Goal: Task Accomplishment & Management: Complete application form

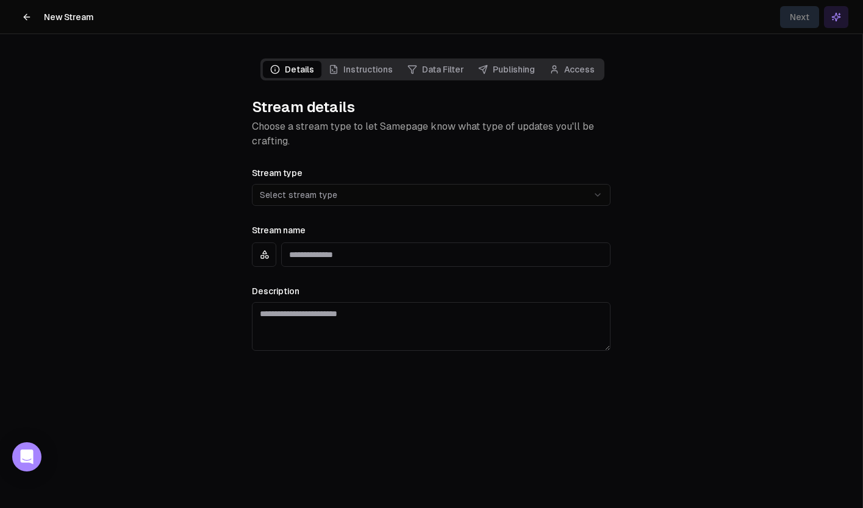
click at [23, 10] on button at bounding box center [27, 17] width 24 height 24
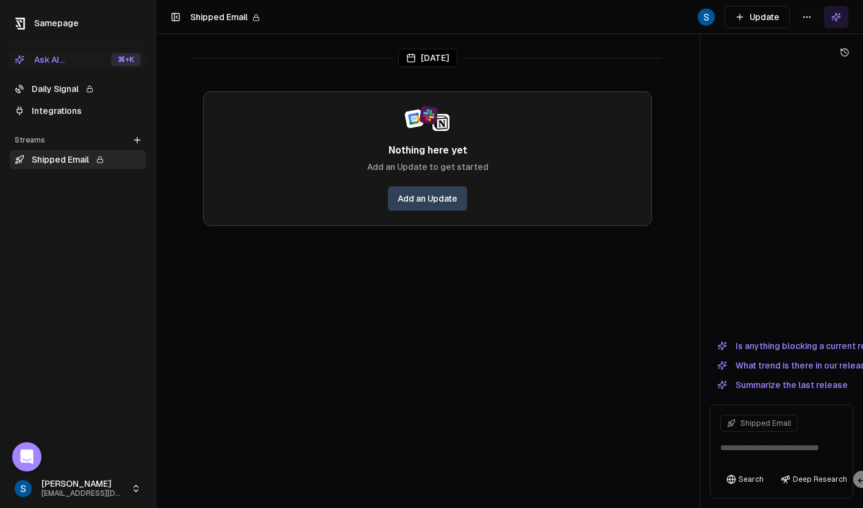
click at [63, 88] on link "Daily Signal" at bounding box center [78, 89] width 136 height 20
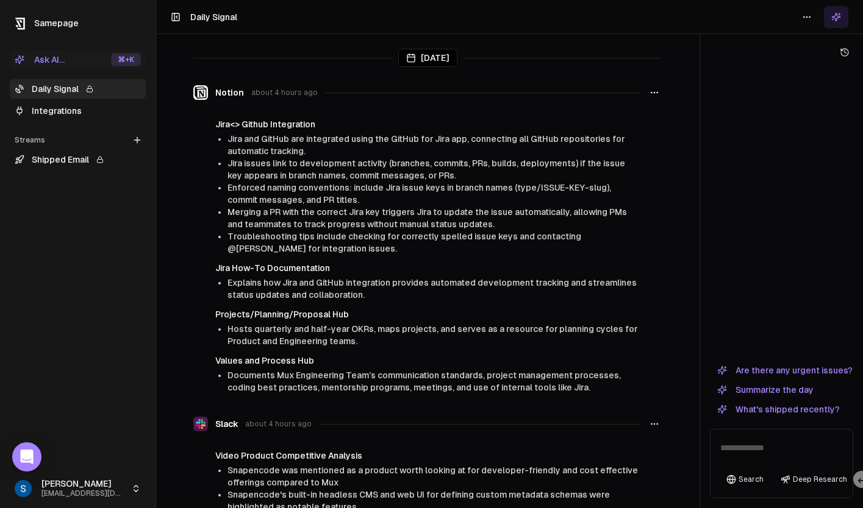
click at [285, 172] on span "Jira issues link to development activity (branches, commits, PRs, builds, deplo…" at bounding box center [425, 170] width 397 height 22
click at [71, 22] on span "Samepage" at bounding box center [56, 23] width 45 height 10
click at [312, 200] on span "Enforced naming conventions: include Jira issue keys in branch names (type/ISSU…" at bounding box center [418, 194] width 383 height 22
click at [138, 138] on icon at bounding box center [137, 140] width 10 height 10
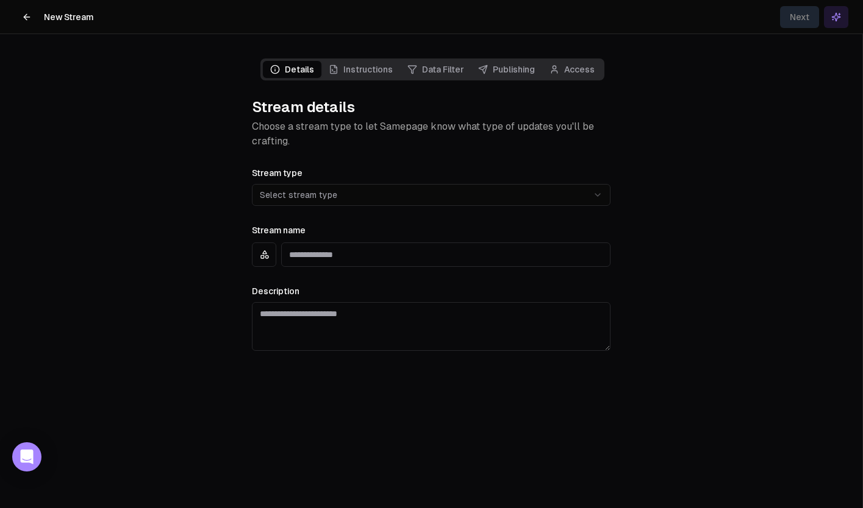
click at [351, 200] on html "**********" at bounding box center [431, 254] width 863 height 508
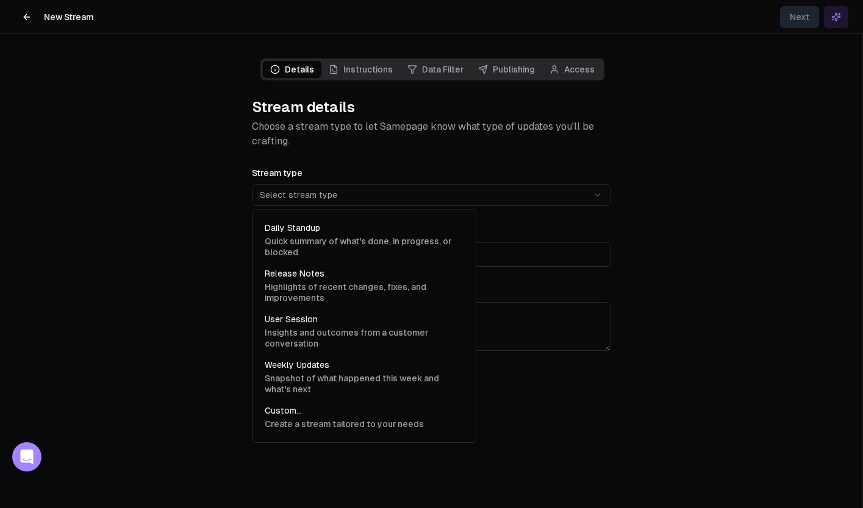
click at [198, 128] on html "**********" at bounding box center [431, 254] width 863 height 508
click at [296, 192] on html "**********" at bounding box center [431, 254] width 863 height 508
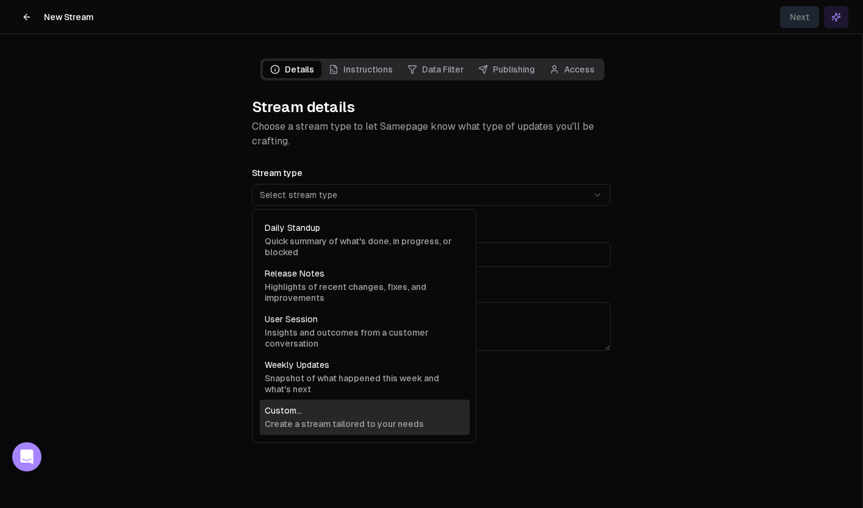
select select "******"
type input "******"
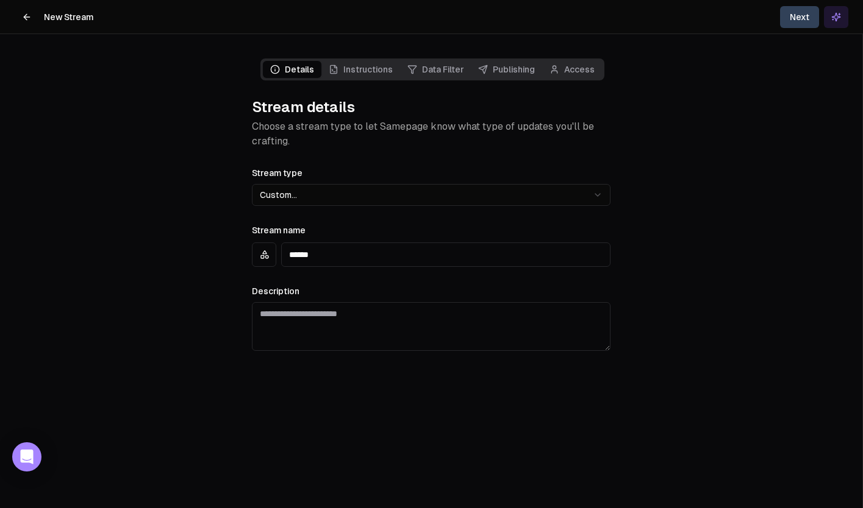
click at [366, 74] on span "Instructions" at bounding box center [360, 69] width 79 height 17
click at [789, 20] on button "Next" at bounding box center [799, 17] width 39 height 22
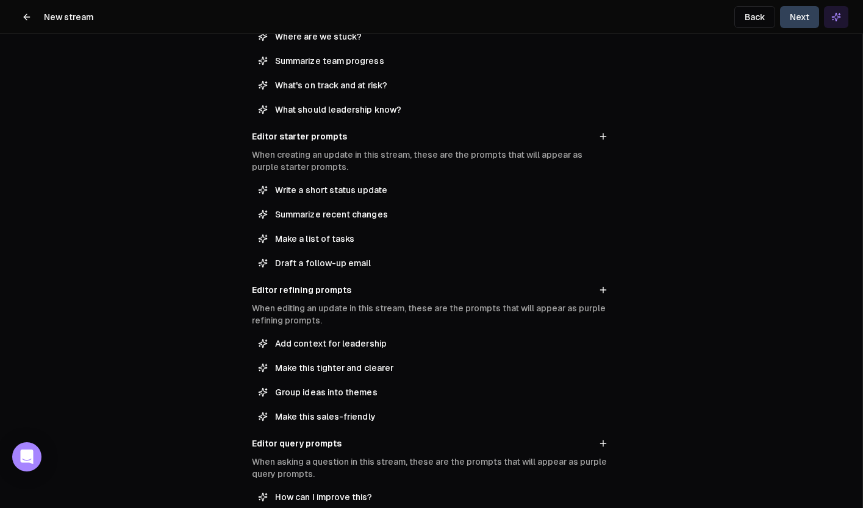
scroll to position [306, 0]
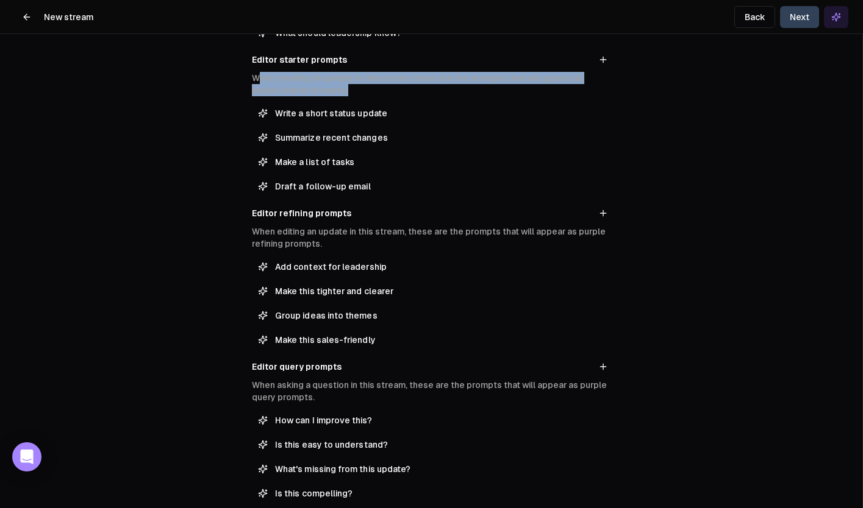
drag, startPoint x: 260, startPoint y: 79, endPoint x: 364, endPoint y: 98, distance: 105.5
click at [364, 98] on section "Editor starter prompts When creating an update in this stream, these are the pr…" at bounding box center [431, 124] width 358 height 144
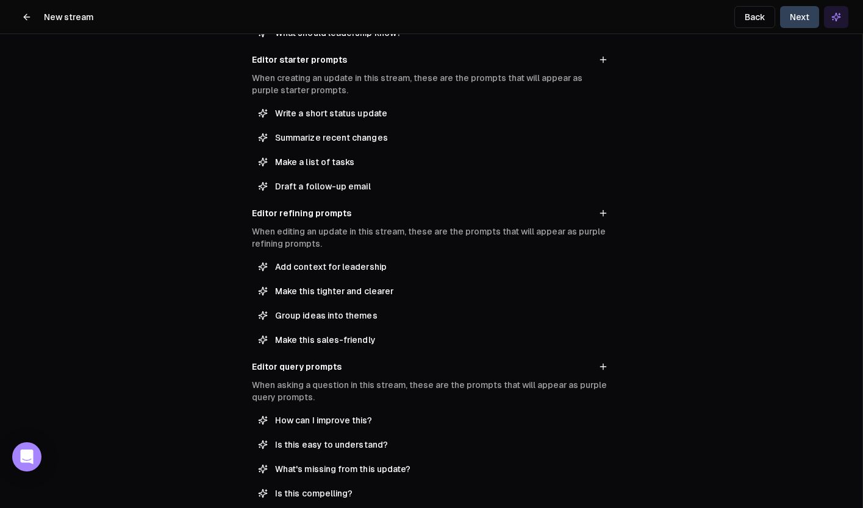
click at [364, 98] on section "Editor starter prompts When creating an update in this stream, these are the pr…" at bounding box center [431, 124] width 358 height 144
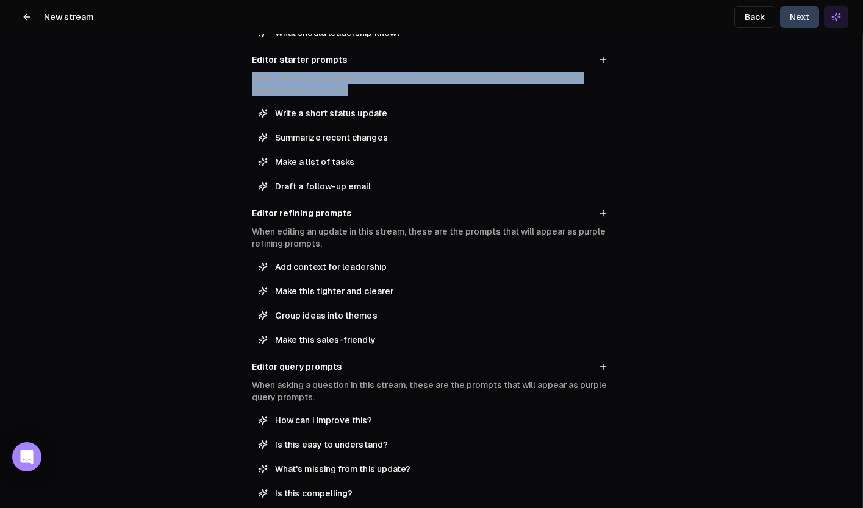
drag, startPoint x: 368, startPoint y: 98, endPoint x: 235, endPoint y: 69, distance: 136.4
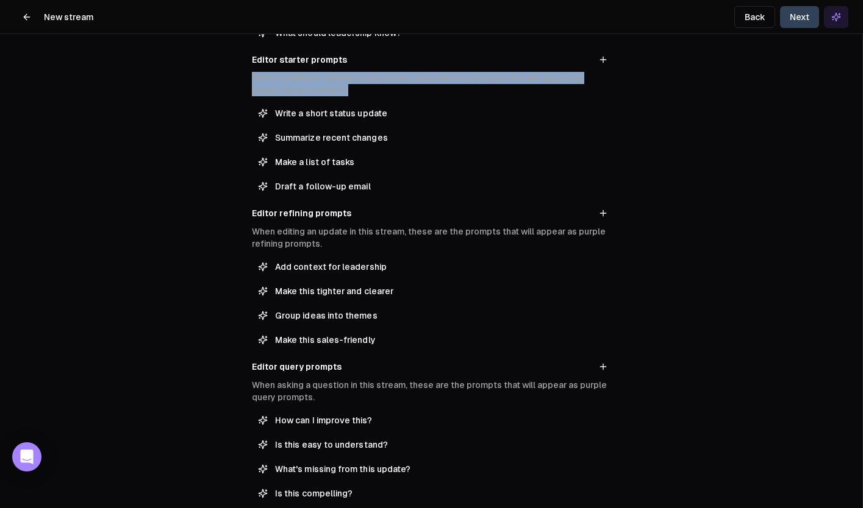
drag, startPoint x: 235, startPoint y: 69, endPoint x: 332, endPoint y: 96, distance: 100.4
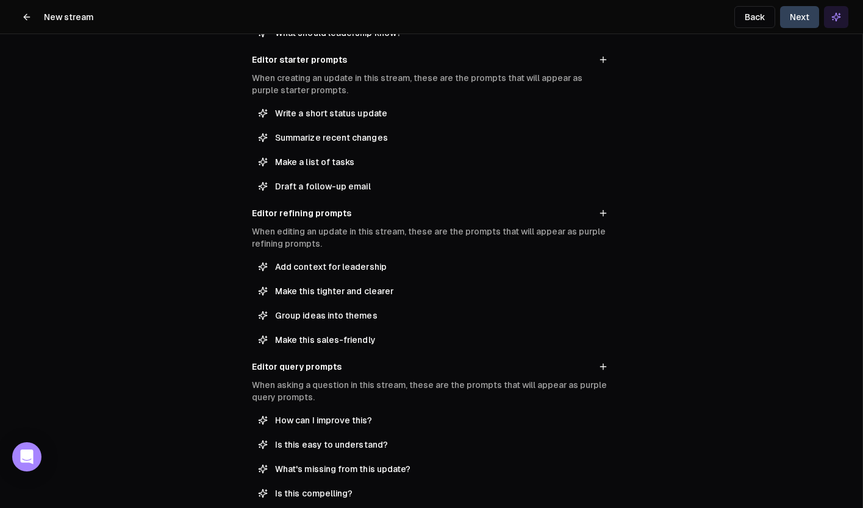
click at [332, 96] on p "When creating an update in this stream, these are the prompts that will appear …" at bounding box center [431, 84] width 358 height 24
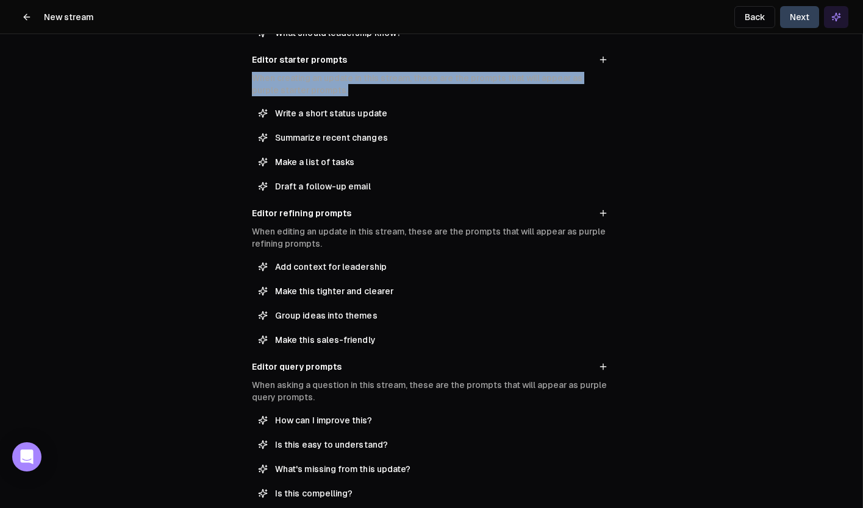
drag, startPoint x: 348, startPoint y: 94, endPoint x: 237, endPoint y: 70, distance: 114.1
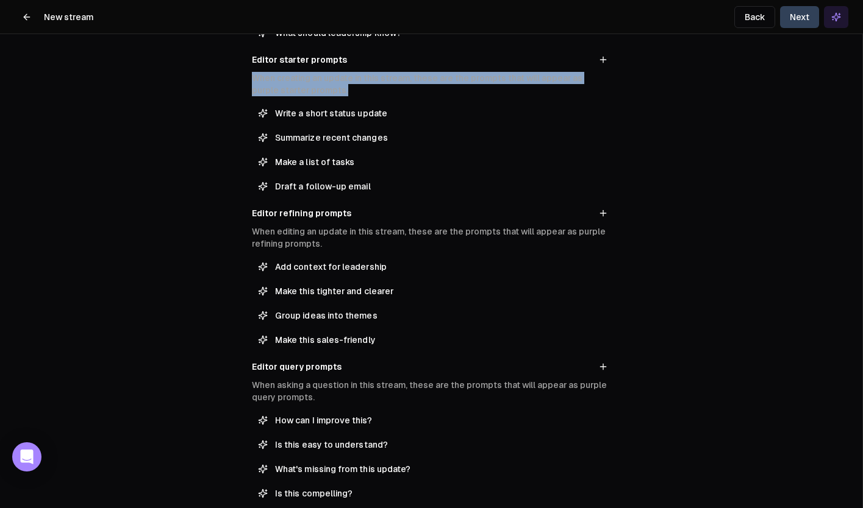
drag, startPoint x: 237, startPoint y: 70, endPoint x: 350, endPoint y: 101, distance: 117.6
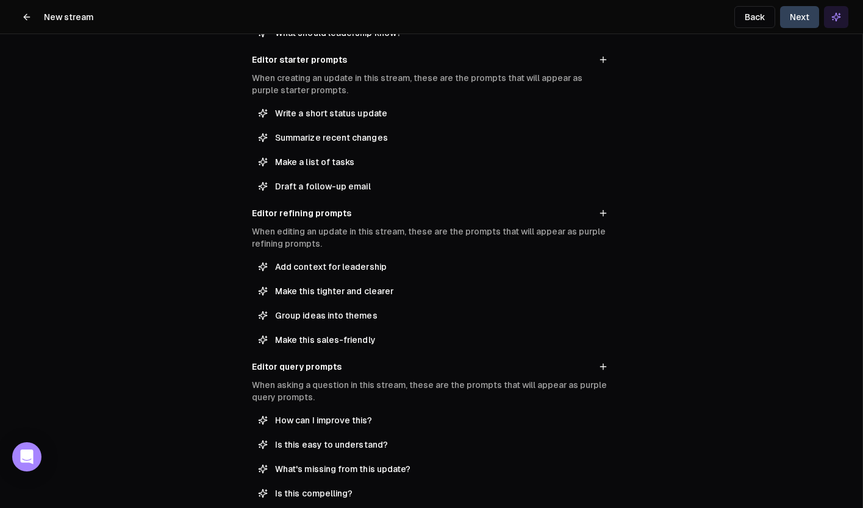
click at [350, 101] on section "Editor starter prompts When creating an update in this stream, these are the pr…" at bounding box center [431, 124] width 358 height 144
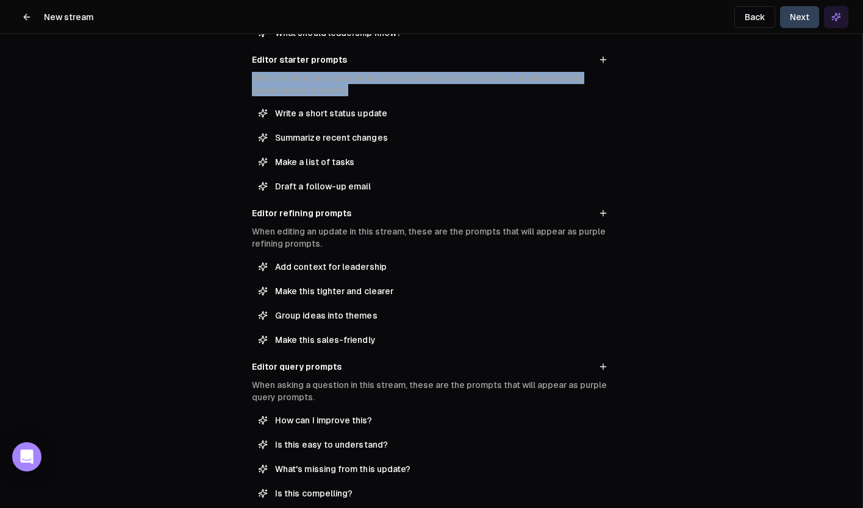
drag, startPoint x: 350, startPoint y: 101, endPoint x: 241, endPoint y: 73, distance: 112.8
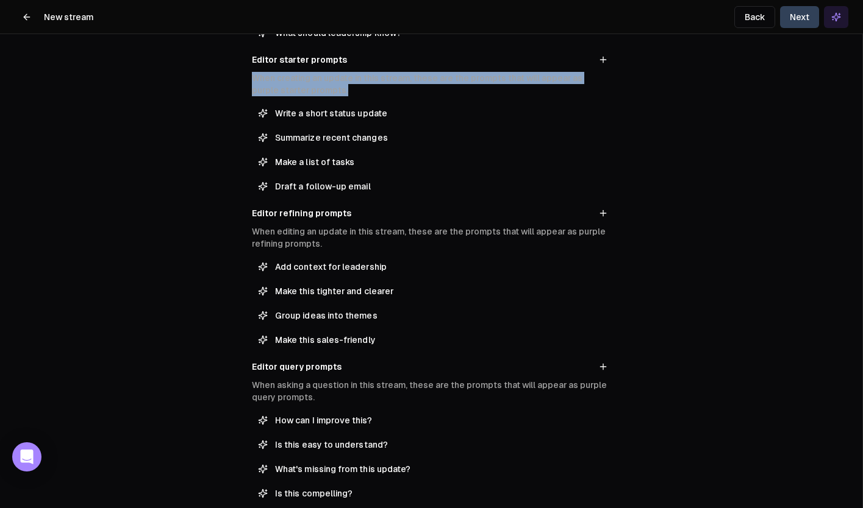
drag, startPoint x: 242, startPoint y: 71, endPoint x: 361, endPoint y: 98, distance: 121.9
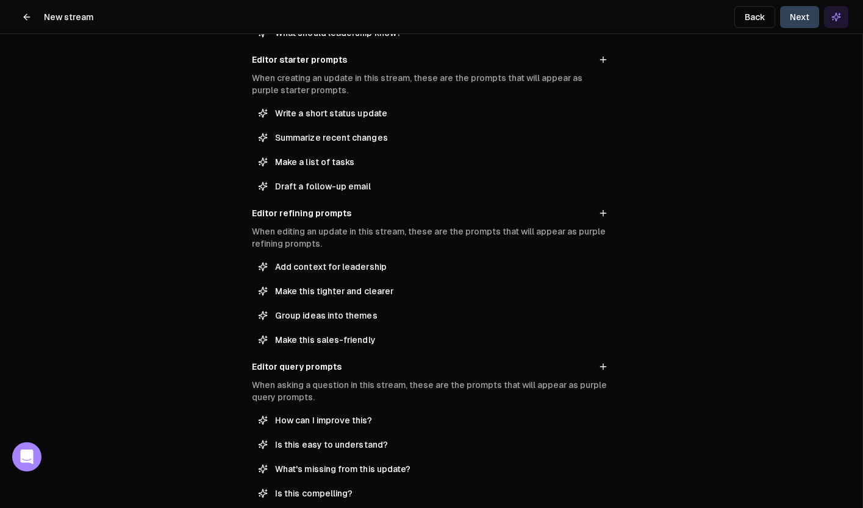
click at [361, 98] on section "Editor starter prompts When creating an update in this stream, these are the pr…" at bounding box center [431, 124] width 358 height 144
click at [27, 17] on icon at bounding box center [26, 17] width 5 height 0
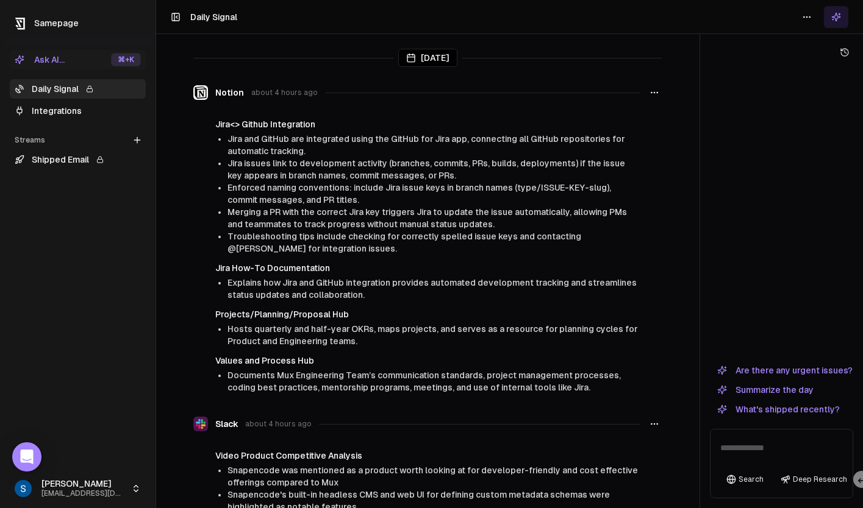
click at [241, 210] on span "Merging a PR with the correct Jira key triggers Jira to update the issue automa…" at bounding box center [426, 218] width 399 height 22
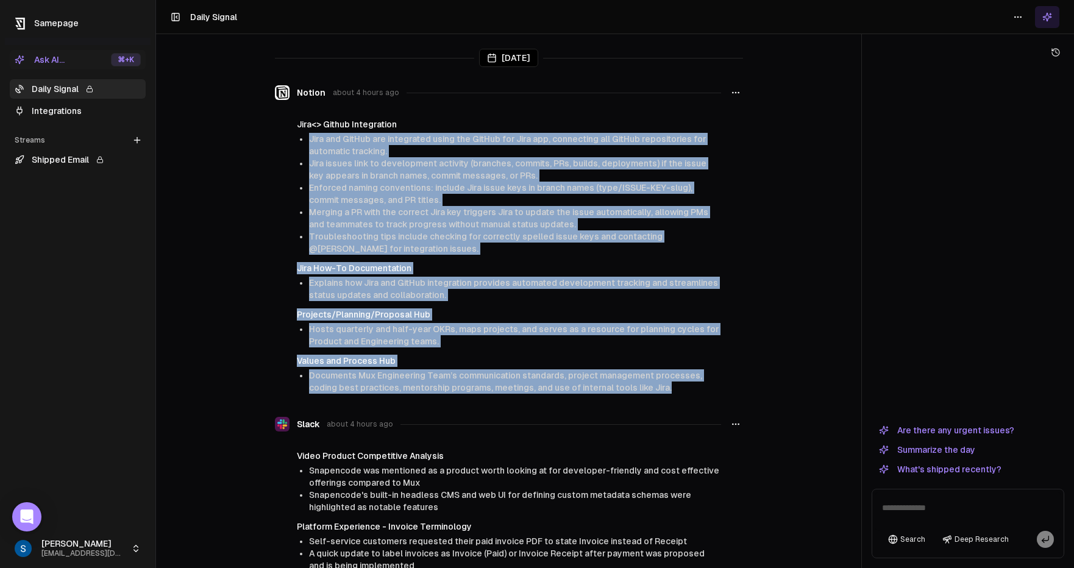
drag, startPoint x: 449, startPoint y: 129, endPoint x: 679, endPoint y: 394, distance: 350.9
click at [677, 394] on div "Jira<> Github Integration Jira and GitHub are integrated using the GitHub for J…" at bounding box center [509, 256] width 468 height 276
click at [679, 394] on li "Documents Mux Engineering Team’s communication standards, project management pr…" at bounding box center [515, 381] width 412 height 24
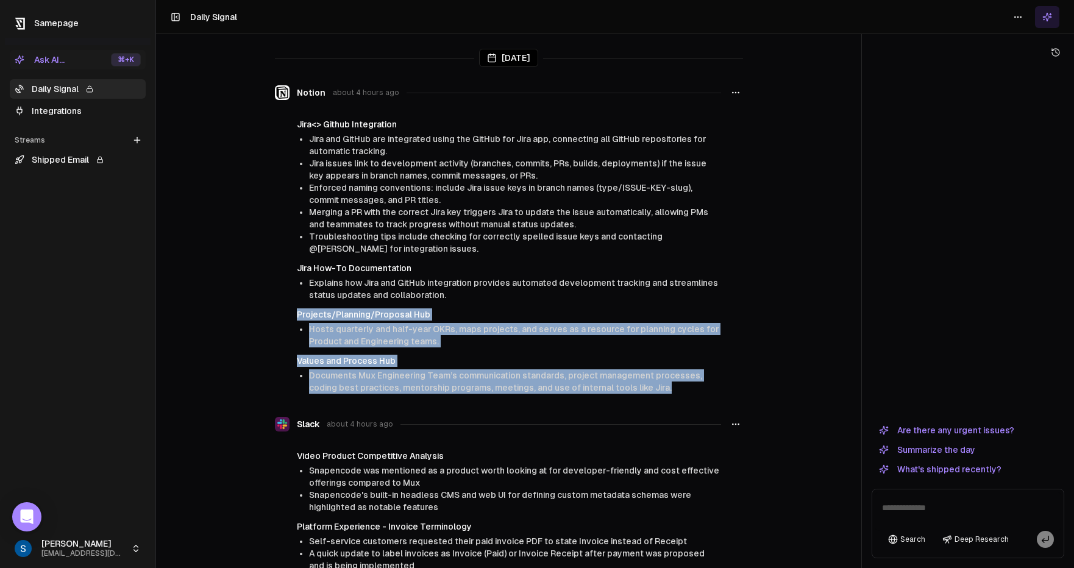
drag, startPoint x: 680, startPoint y: 395, endPoint x: 635, endPoint y: 303, distance: 102.5
click at [635, 303] on div "Jira<> Github Integration Jira and GitHub are integrated using the GitHub for J…" at bounding box center [509, 256] width 468 height 276
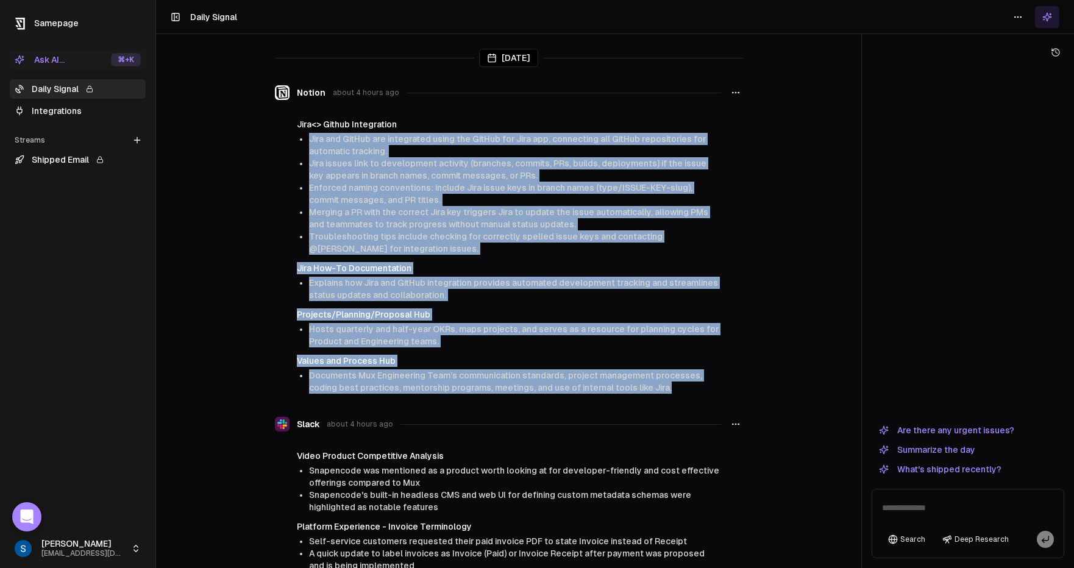
drag, startPoint x: 498, startPoint y: 119, endPoint x: 680, endPoint y: 394, distance: 329.5
click at [680, 394] on div "Jira<> Github Integration Jira and GitHub are integrated using the GitHub for J…" at bounding box center [509, 256] width 468 height 276
click at [680, 394] on li "Documents Mux Engineering Team’s communication standards, project management pr…" at bounding box center [515, 381] width 412 height 24
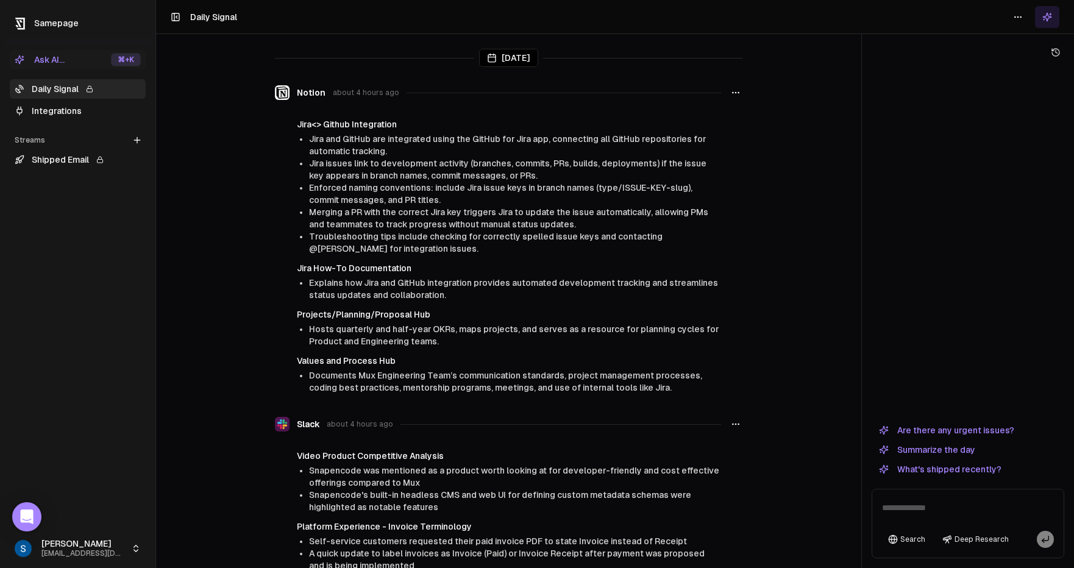
click at [680, 394] on li "Documents Mux Engineering Team’s communication standards, project management pr…" at bounding box center [515, 381] width 412 height 24
click at [137, 142] on icon at bounding box center [137, 139] width 0 height 5
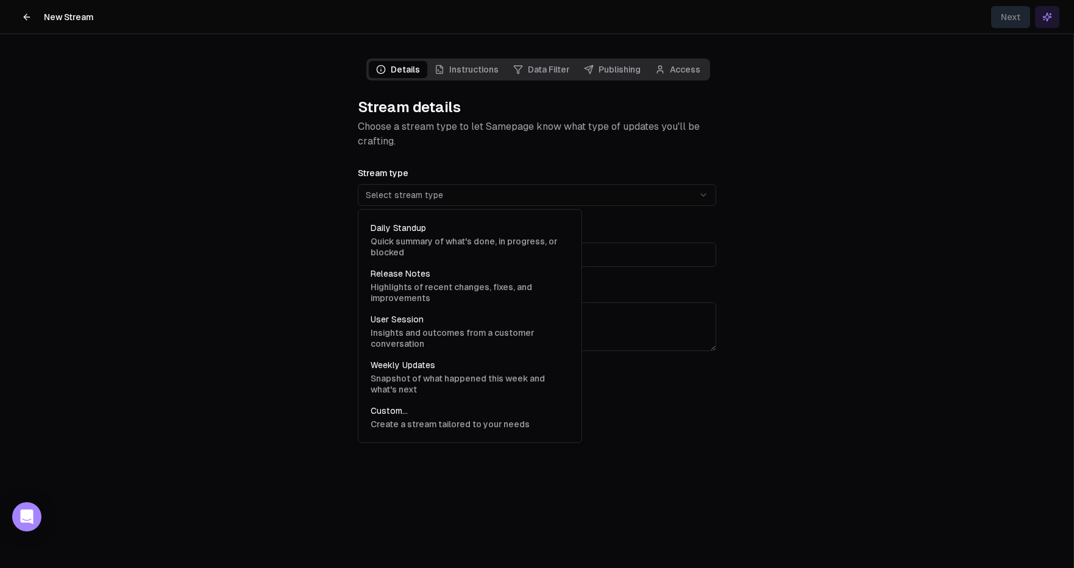
click at [420, 200] on html "**********" at bounding box center [537, 284] width 1074 height 568
select select "******"
type input "******"
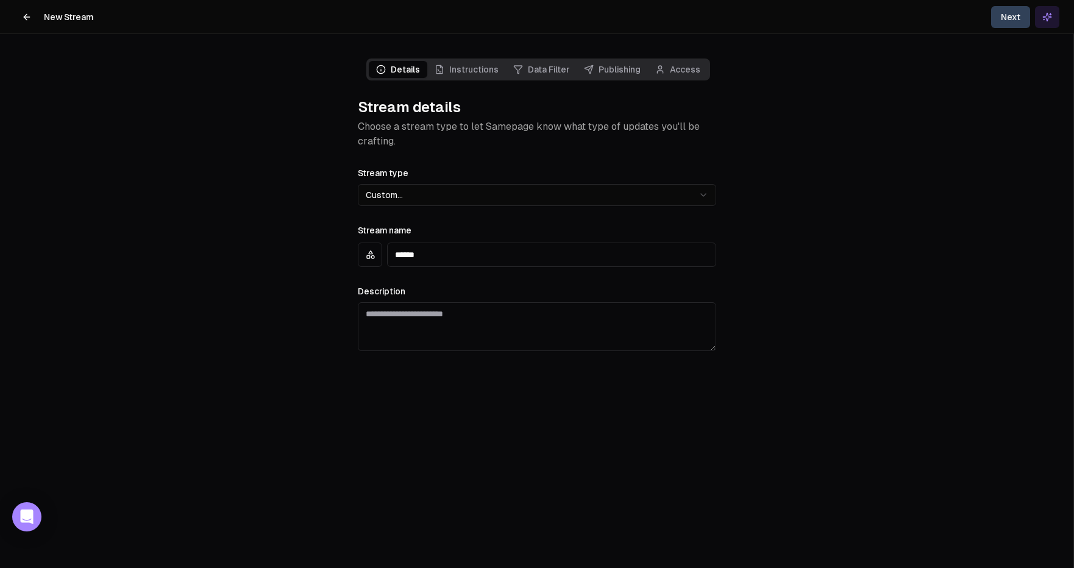
click at [862, 16] on button "Next" at bounding box center [1010, 17] width 39 height 22
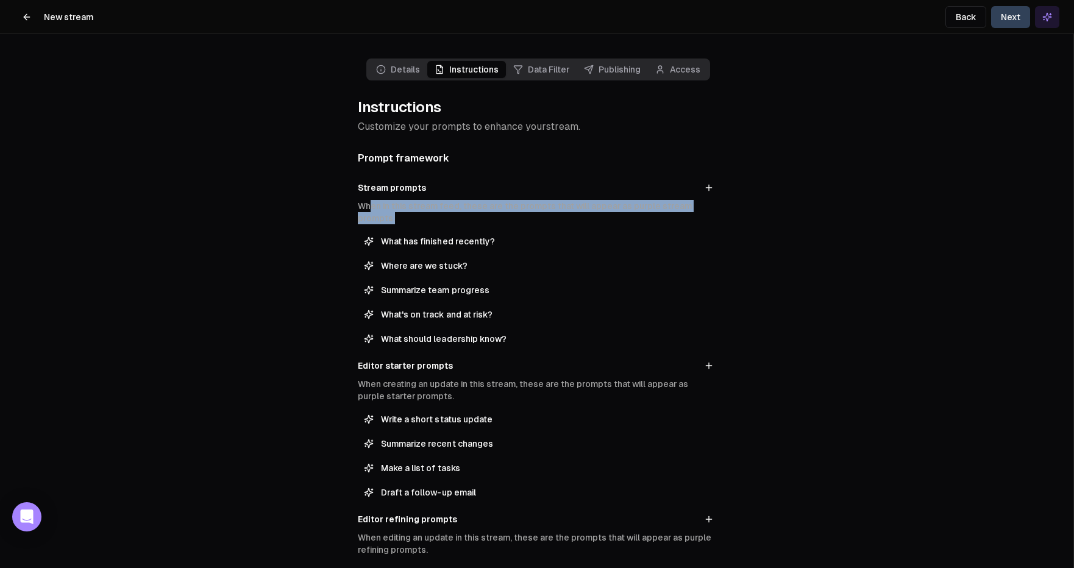
drag, startPoint x: 425, startPoint y: 220, endPoint x: 374, endPoint y: 205, distance: 53.3
click at [371, 205] on p "When in this stream feed, these are the prompts that will appear as purple stre…" at bounding box center [537, 212] width 358 height 24
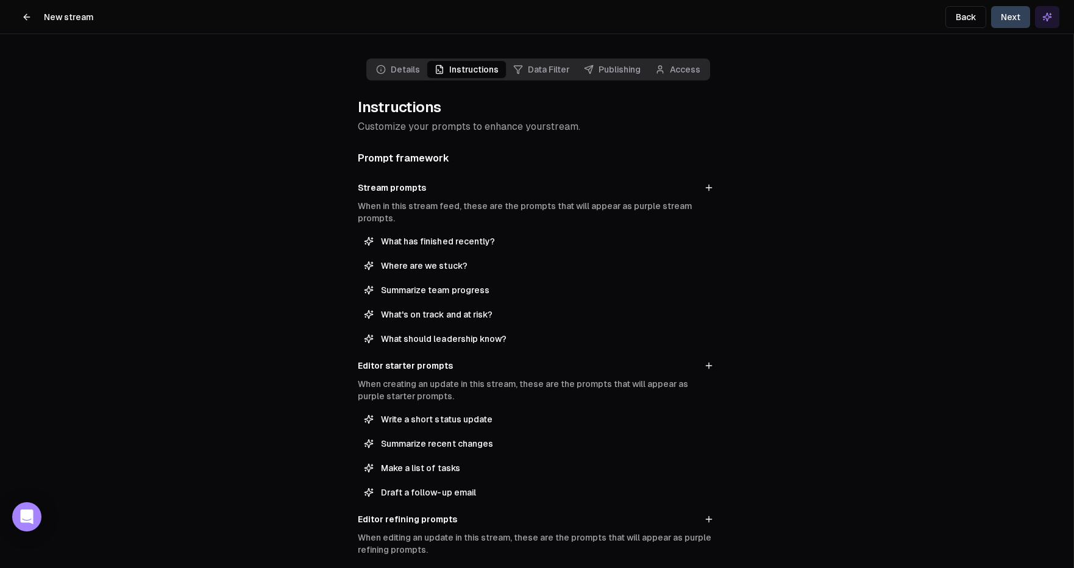
click at [354, 209] on div "Details Instructions Data Filter Publishing Access Instructions Customize your …" at bounding box center [537, 424] width 378 height 780
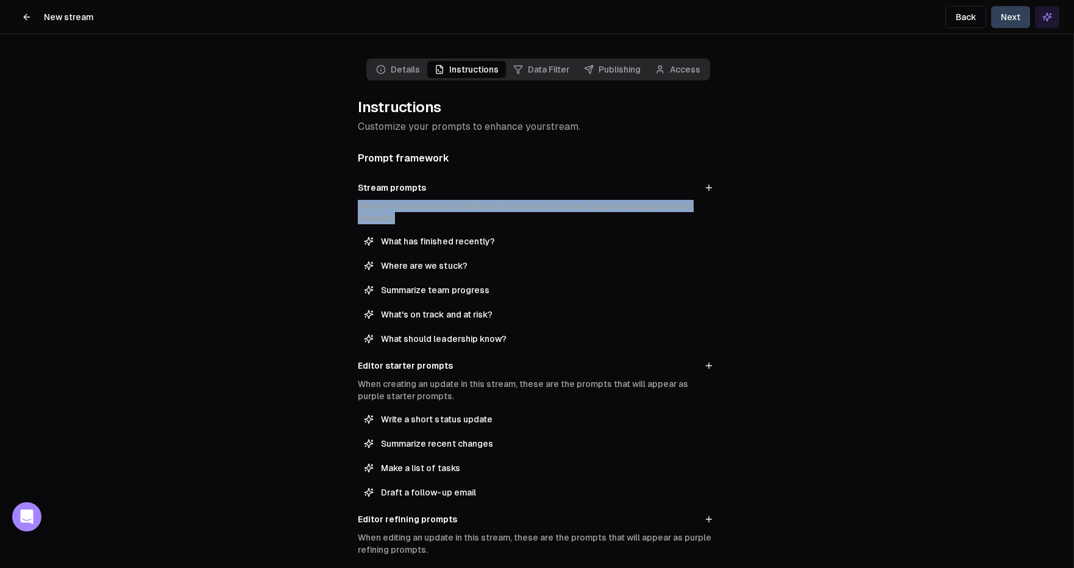
drag, startPoint x: 354, startPoint y: 206, endPoint x: 414, endPoint y: 215, distance: 60.4
click at [414, 215] on div "Details Instructions Data Filter Publishing Access Instructions Customize your …" at bounding box center [537, 424] width 378 height 780
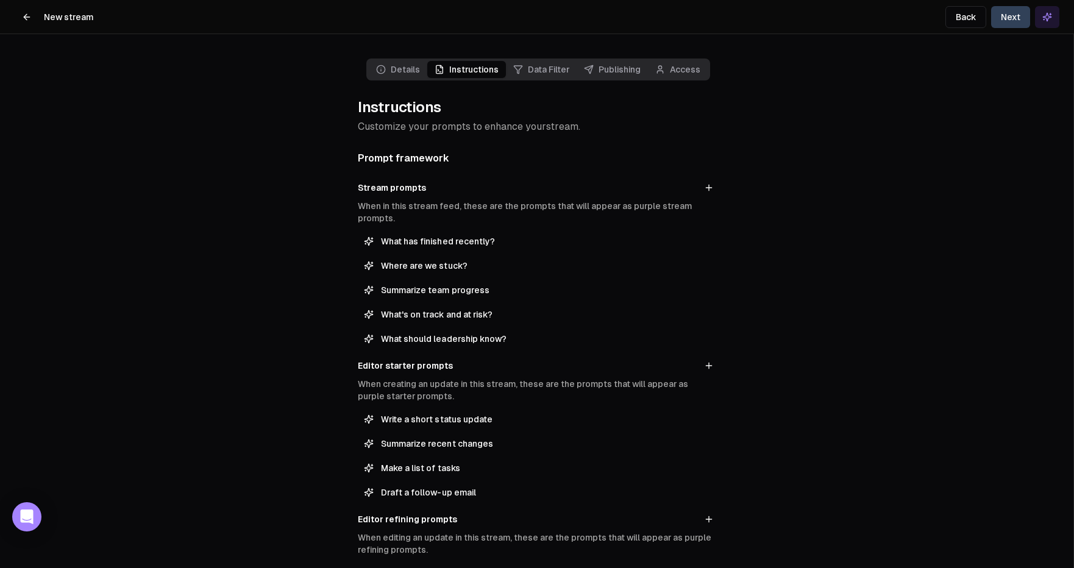
click at [414, 215] on p "When in this stream feed, these are the prompts that will appear as purple stre…" at bounding box center [537, 212] width 358 height 24
click at [425, 222] on p "When in this stream feed, these are the prompts that will appear as purple stre…" at bounding box center [537, 212] width 358 height 24
click at [405, 221] on p "When in this stream feed, these are the prompts that will appear as purple stre…" at bounding box center [537, 212] width 358 height 24
click at [28, 20] on icon at bounding box center [27, 17] width 10 height 10
